Goal: Task Accomplishment & Management: Use online tool/utility

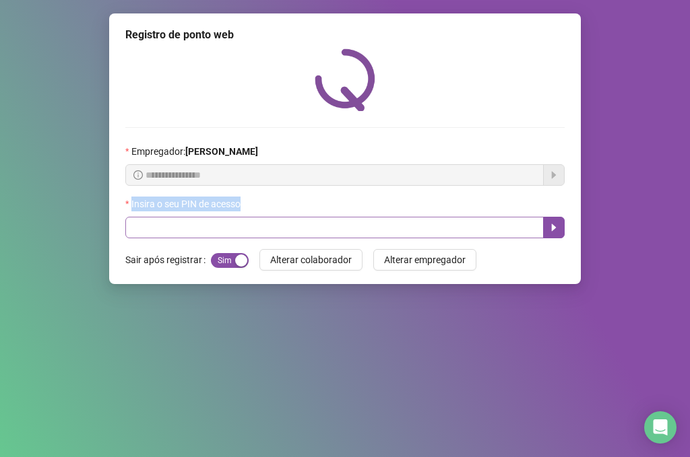
drag, startPoint x: 127, startPoint y: 212, endPoint x: 126, endPoint y: 219, distance: 7.5
click at [126, 219] on div "Insira o seu PIN de acesso" at bounding box center [344, 218] width 439 height 42
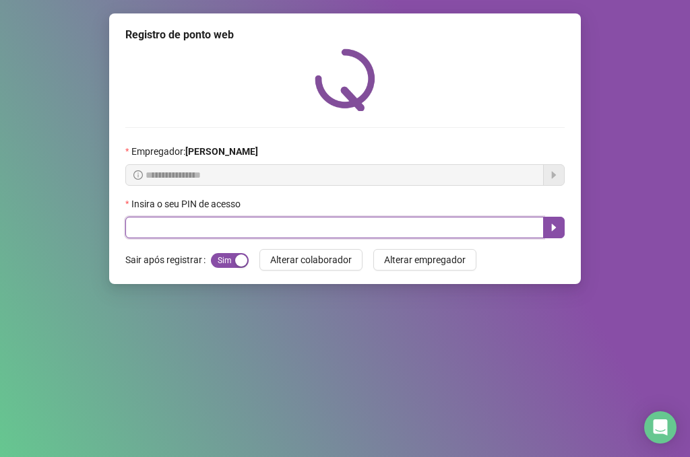
click at [134, 222] on input "text" at bounding box center [334, 228] width 418 height 22
type input "*****"
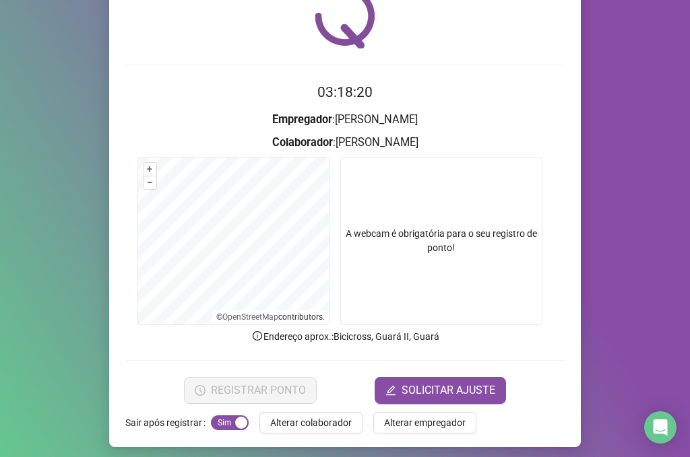
scroll to position [67, 0]
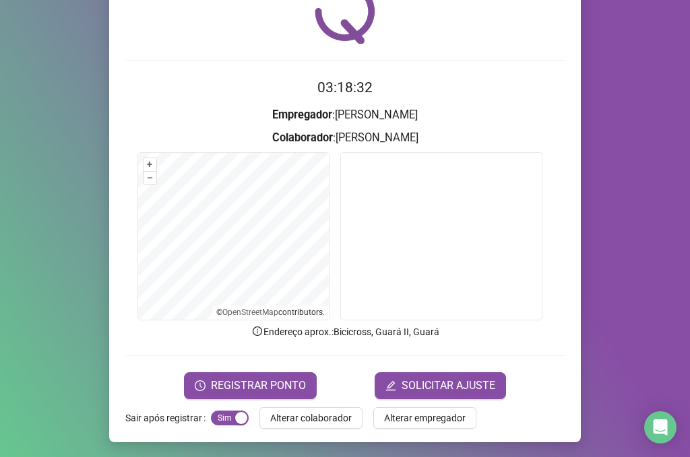
click at [298, 406] on div "Registro de ponto web 03:18:32 Empregador : [PERSON_NAME] : [PERSON_NAME] + – ⇧…" at bounding box center [345, 194] width 472 height 496
click at [271, 396] on button "REGISTRAR PONTO" at bounding box center [250, 385] width 133 height 27
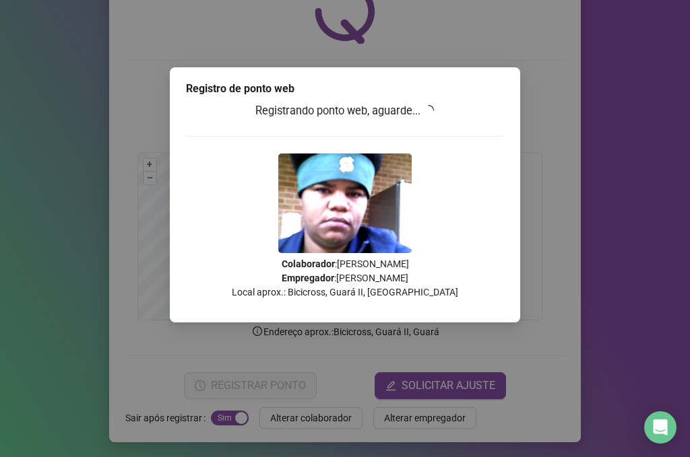
click at [285, 392] on body "Página inicial Registrar ponto Espelho de ponto Meus registros Minhas solicitaç…" at bounding box center [345, 228] width 690 height 457
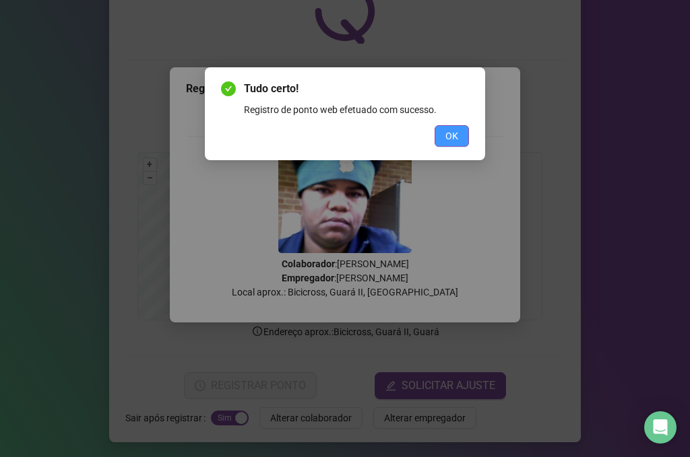
click at [462, 134] on button "OK" at bounding box center [451, 136] width 34 height 22
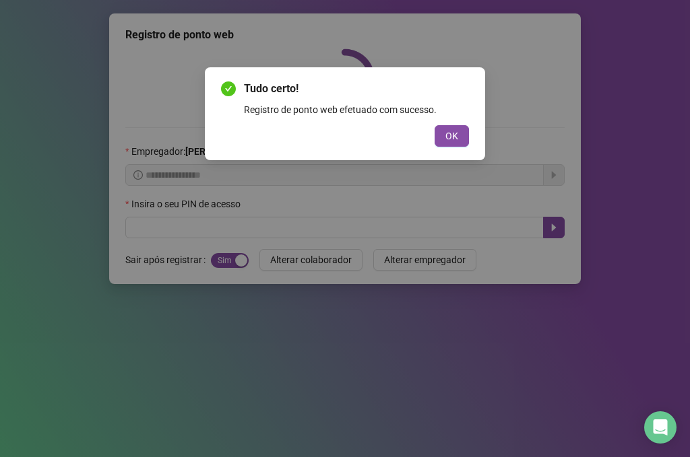
scroll to position [0, 0]
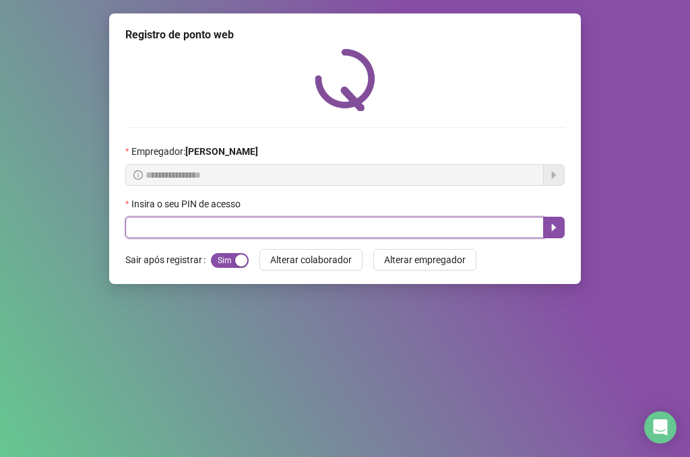
click at [172, 225] on input "text" at bounding box center [334, 228] width 418 height 22
type input "*****"
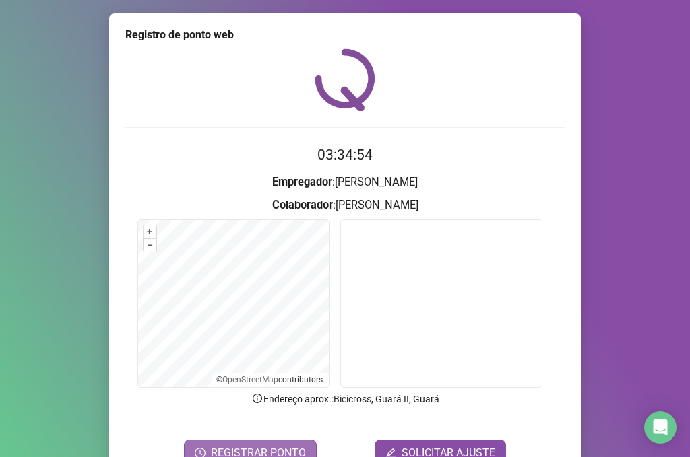
click at [277, 448] on span "REGISTRAR PONTO" at bounding box center [258, 453] width 95 height 16
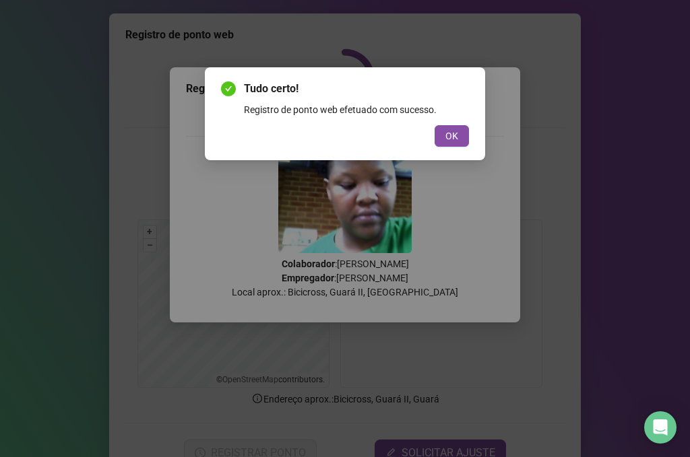
click at [434, 125] on button "OK" at bounding box center [451, 136] width 34 height 22
